Goal: Information Seeking & Learning: Compare options

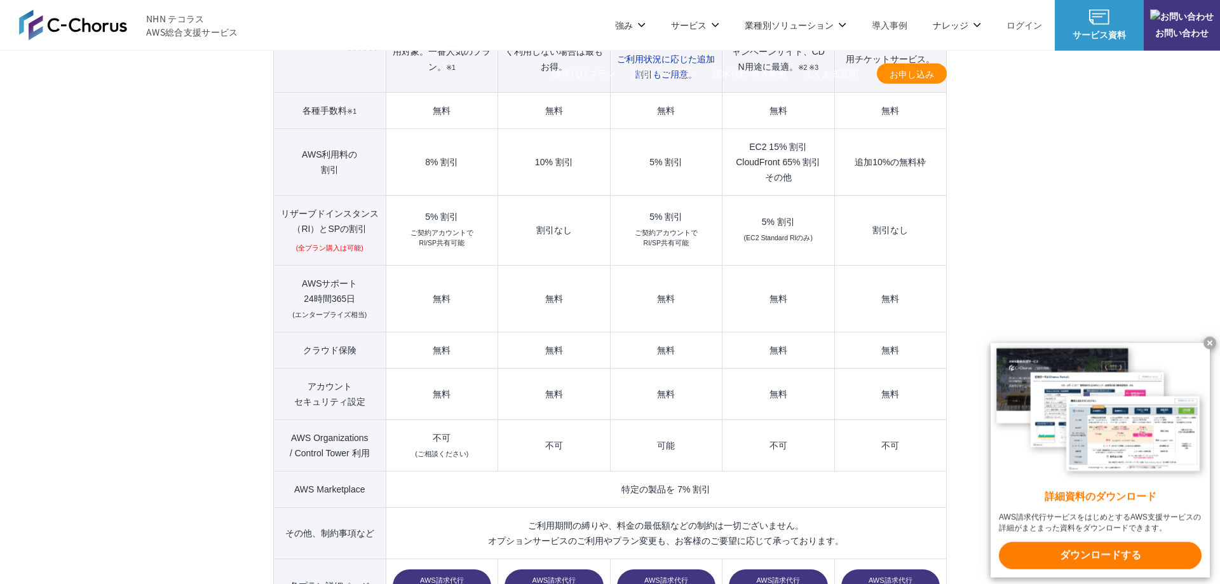
scroll to position [1555, 0]
drag, startPoint x: 295, startPoint y: 256, endPoint x: 925, endPoint y: 290, distance: 631.0
click at [925, 290] on tr "AWSサポート 24時間365日 (エンタープライズ相当) 無料 無料 無料 無料 無料" at bounding box center [610, 299] width 673 height 67
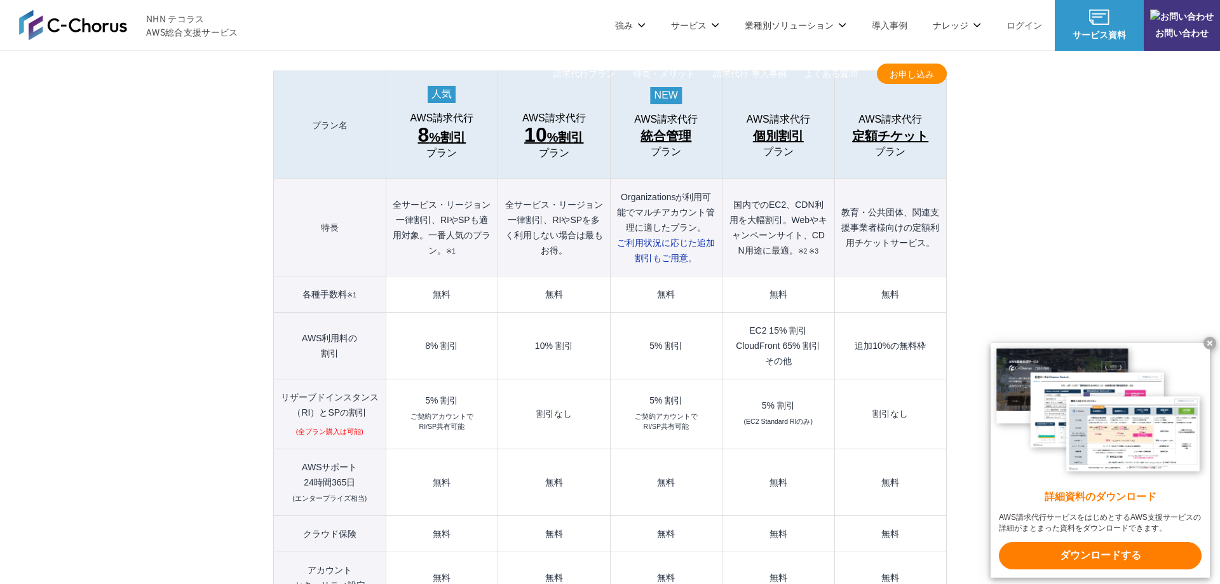
scroll to position [1281, 0]
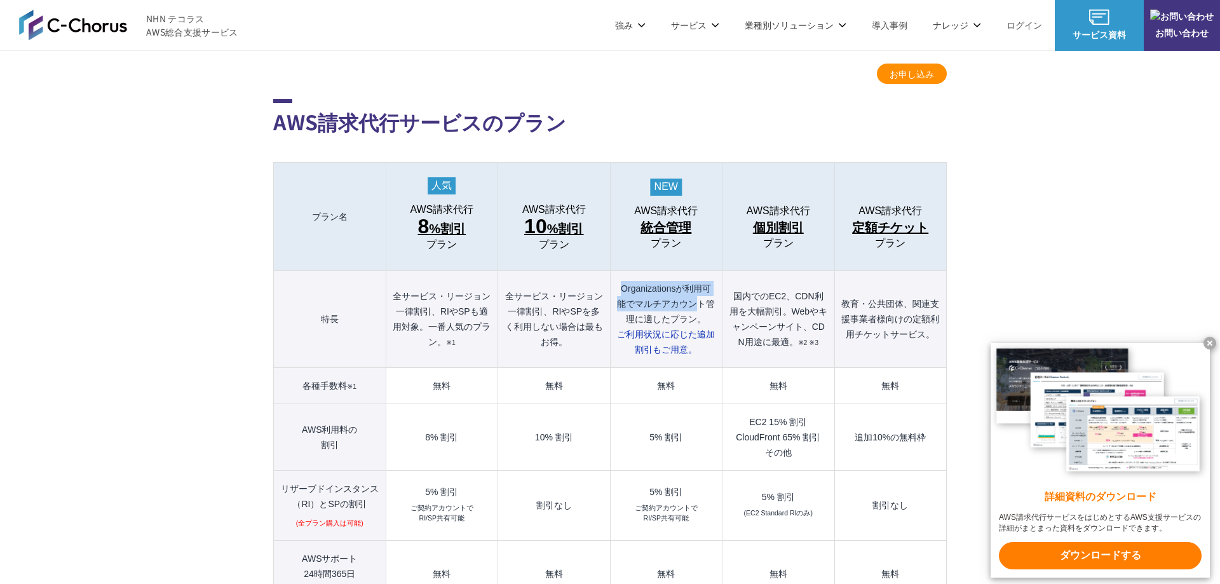
drag, startPoint x: 618, startPoint y: 257, endPoint x: 701, endPoint y: 273, distance: 84.7
click at [701, 273] on th "Organizationsが利用可能でマルチアカウント管理に適したプラン。 ご利用状況に応じた 追加割引もご用意。" at bounding box center [666, 319] width 112 height 97
drag, startPoint x: 637, startPoint y: 414, endPoint x: 672, endPoint y: 394, distance: 40.4
click at [703, 409] on td "5% 割引" at bounding box center [666, 437] width 112 height 67
drag, startPoint x: 412, startPoint y: 410, endPoint x: 609, endPoint y: 407, distance: 197.6
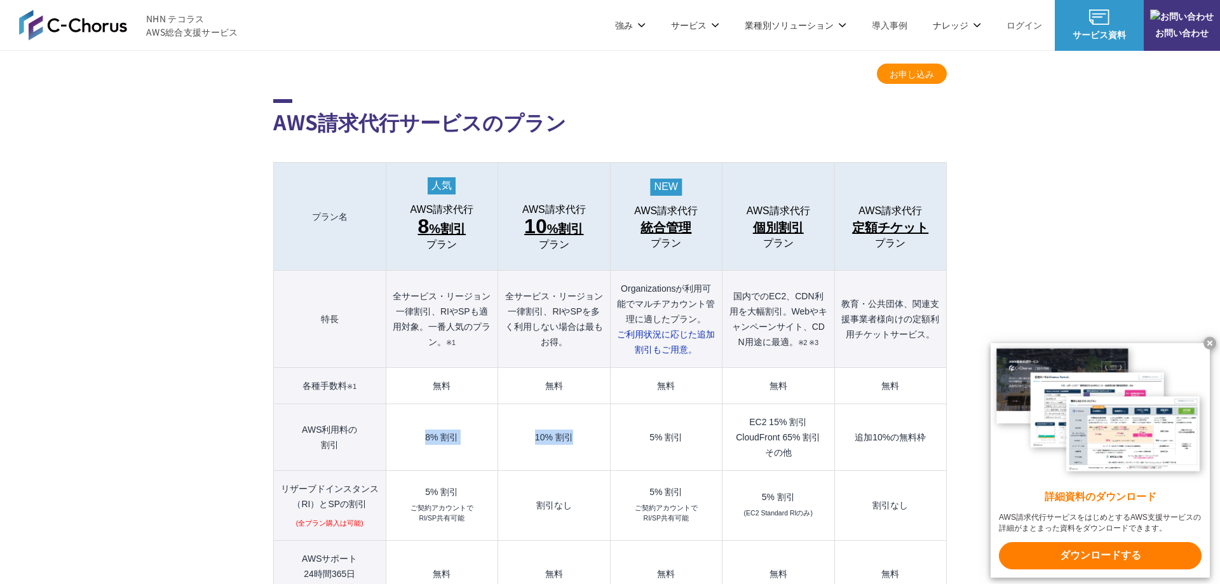
click at [607, 407] on tr "AWS利用料の 割引 8% 割引 10% 割引 5% 割引 EC2 15% 割引 CloudFront 65% 割引 その他 追加10%の無料枠" at bounding box center [610, 437] width 673 height 67
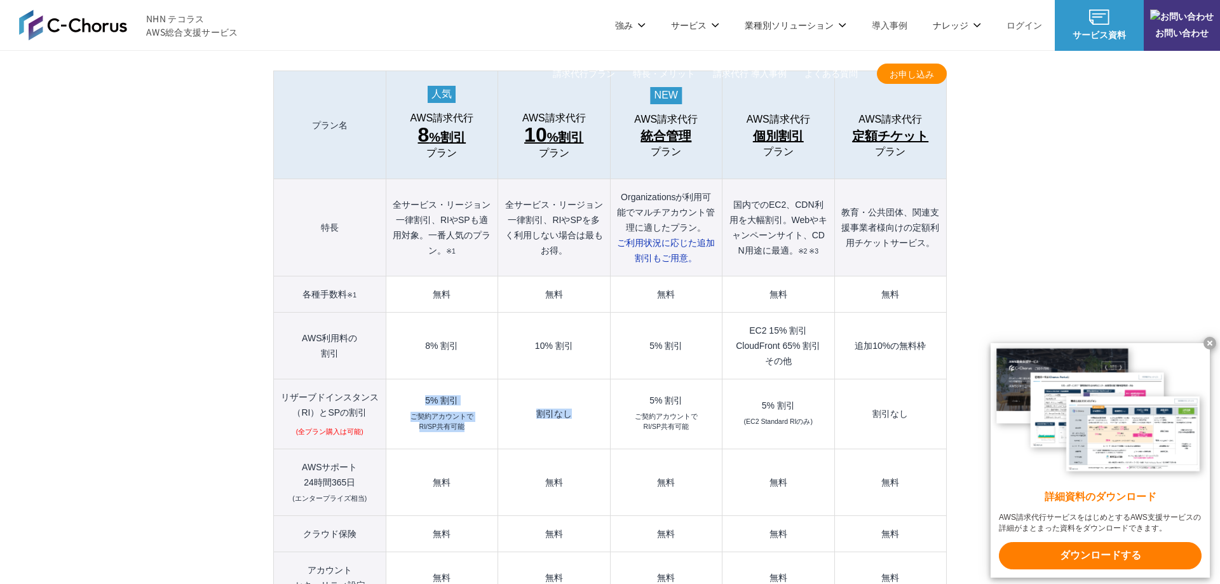
drag, startPoint x: 412, startPoint y: 373, endPoint x: 599, endPoint y: 400, distance: 189.2
click at [599, 400] on tr "リザーブドインスタンス （RI）とSPの割引 (全プラン購入は可能) 5% 割引 ご契約アカウントで RI/SP共有可能 割引なし 5% 割引 ご契約アカウン…" at bounding box center [610, 414] width 673 height 70
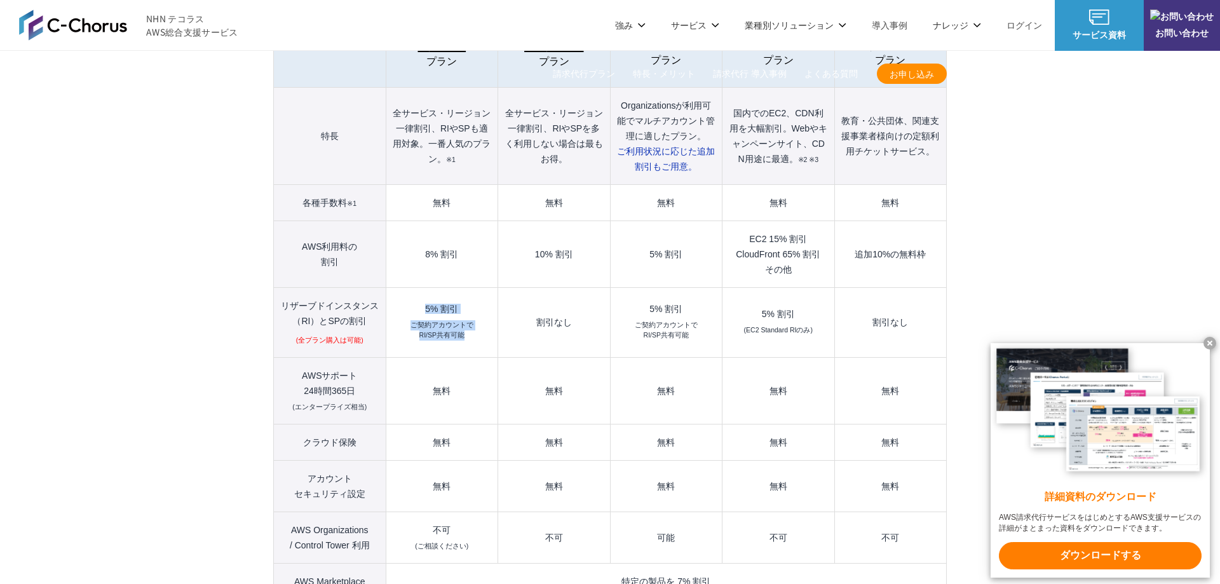
drag, startPoint x: 415, startPoint y: 281, endPoint x: 477, endPoint y: 314, distance: 70.2
click at [477, 314] on td "5% 割引 ご契約アカウントで RI/SP共有可能" at bounding box center [442, 323] width 112 height 70
drag, startPoint x: 732, startPoint y: 232, endPoint x: 828, endPoint y: 228, distance: 95.4
click at [828, 228] on td "EC2 15% 割引 CloudFront 65% 割引 その他" at bounding box center [778, 254] width 112 height 67
click at [1206, 339] on x-t at bounding box center [1209, 343] width 13 height 13
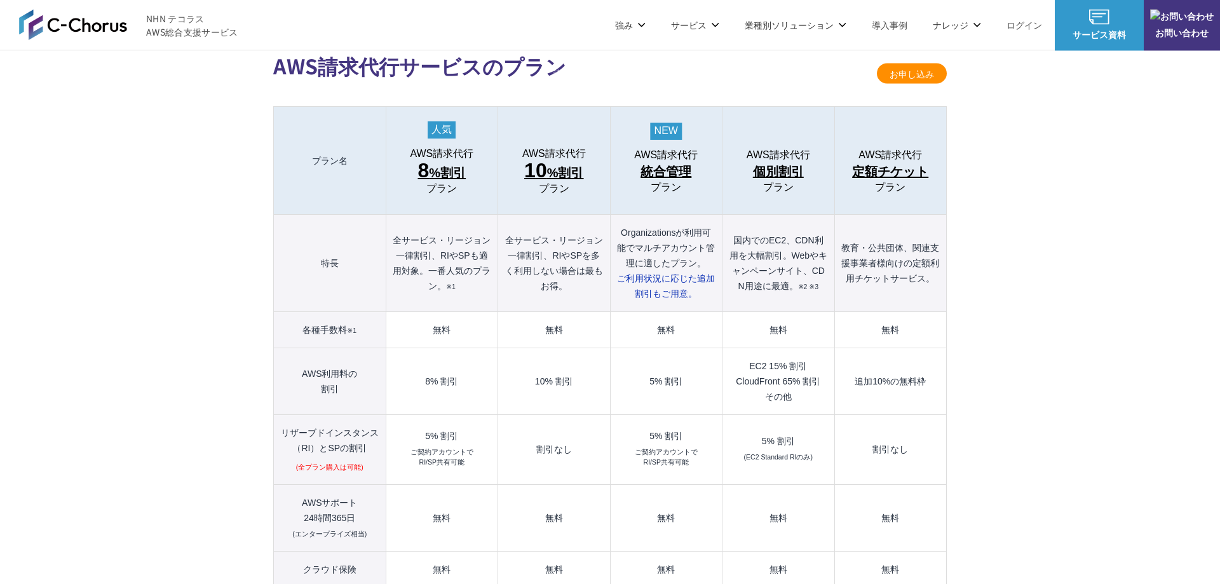
scroll to position [1372, 0]
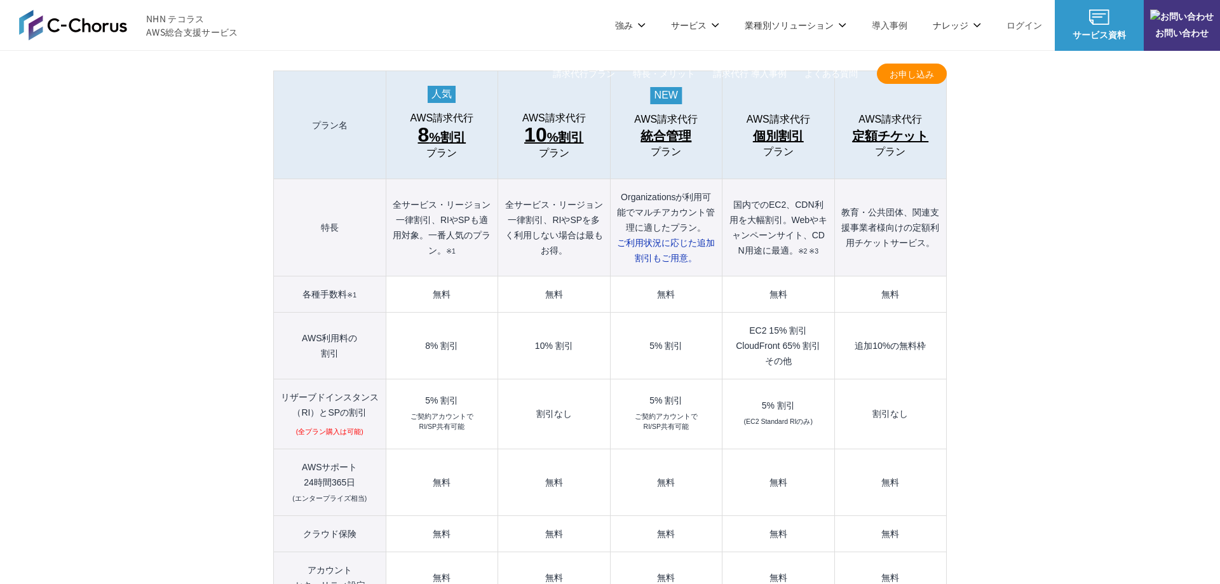
drag, startPoint x: 831, startPoint y: 318, endPoint x: 737, endPoint y: 315, distance: 94.1
click at [737, 315] on td "EC2 15% 割引 CloudFront 65% 割引 その他" at bounding box center [778, 346] width 112 height 67
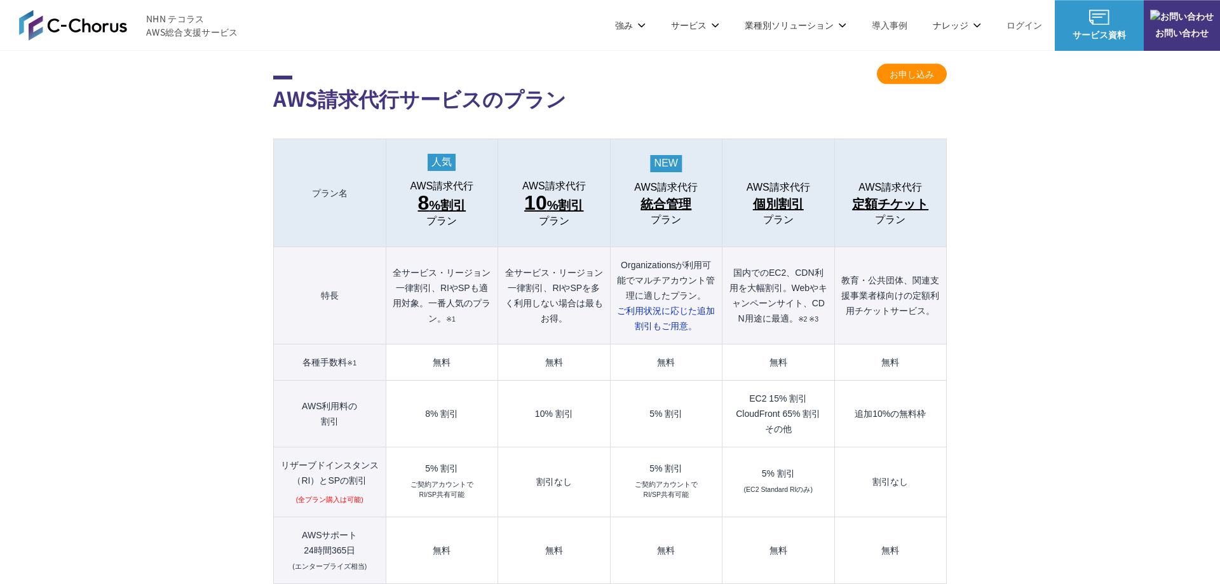
scroll to position [1281, 0]
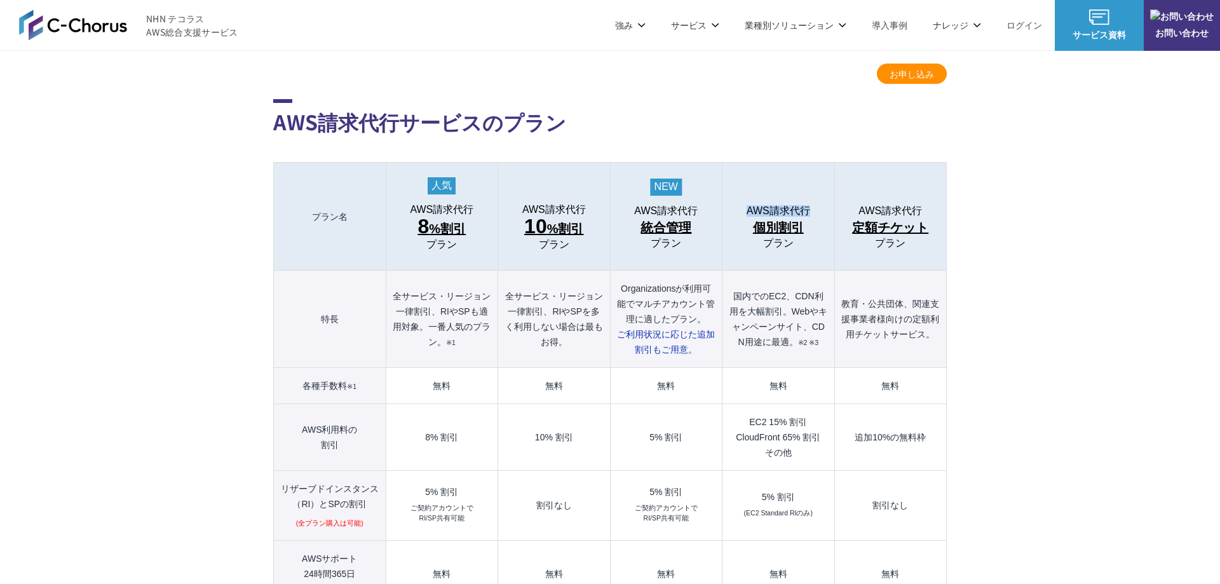
drag, startPoint x: 822, startPoint y: 227, endPoint x: 739, endPoint y: 180, distance: 95.6
click at [739, 180] on th "AWS請求代行 個別割引 プラン" at bounding box center [778, 217] width 112 height 108
